Goal: Information Seeking & Learning: Learn about a topic

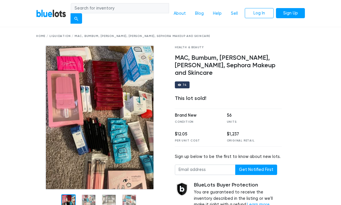
scroll to position [18, 0]
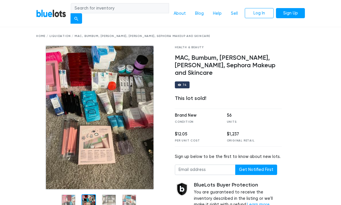
click at [86, 201] on div at bounding box center [88, 201] width 14 height 14
click at [328, 17] on nav "BlueLots About Blog Help Sell Log In Sign Up" at bounding box center [170, 13] width 341 height 27
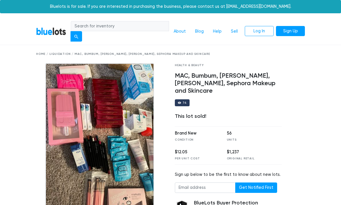
click at [151, 25] on input "search" at bounding box center [120, 26] width 98 height 10
type input "Charlotte tilbury"
click at [79, 36] on button "submit" at bounding box center [76, 36] width 12 height 10
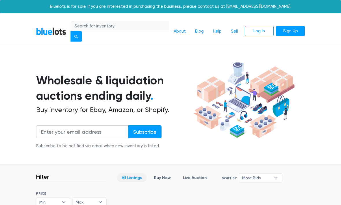
click at [154, 22] on input "search" at bounding box center [120, 26] width 98 height 10
type input "Cosmetics"
click at [76, 36] on button "submit" at bounding box center [76, 36] width 12 height 10
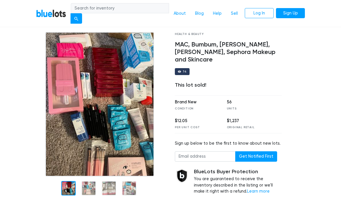
scroll to position [31, 0]
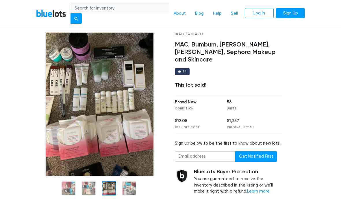
click at [112, 189] on div at bounding box center [109, 188] width 14 height 14
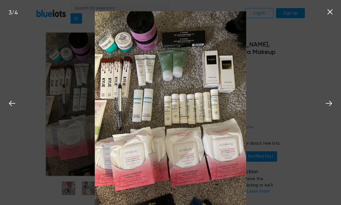
click at [128, 186] on img at bounding box center [170, 111] width 151 height 201
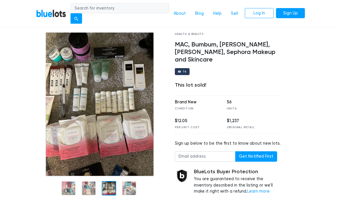
click at [321, 8] on nav "BlueLots About Blog Help Sell Log In Sign Up" at bounding box center [170, 13] width 341 height 27
